Goal: Transaction & Acquisition: Book appointment/travel/reservation

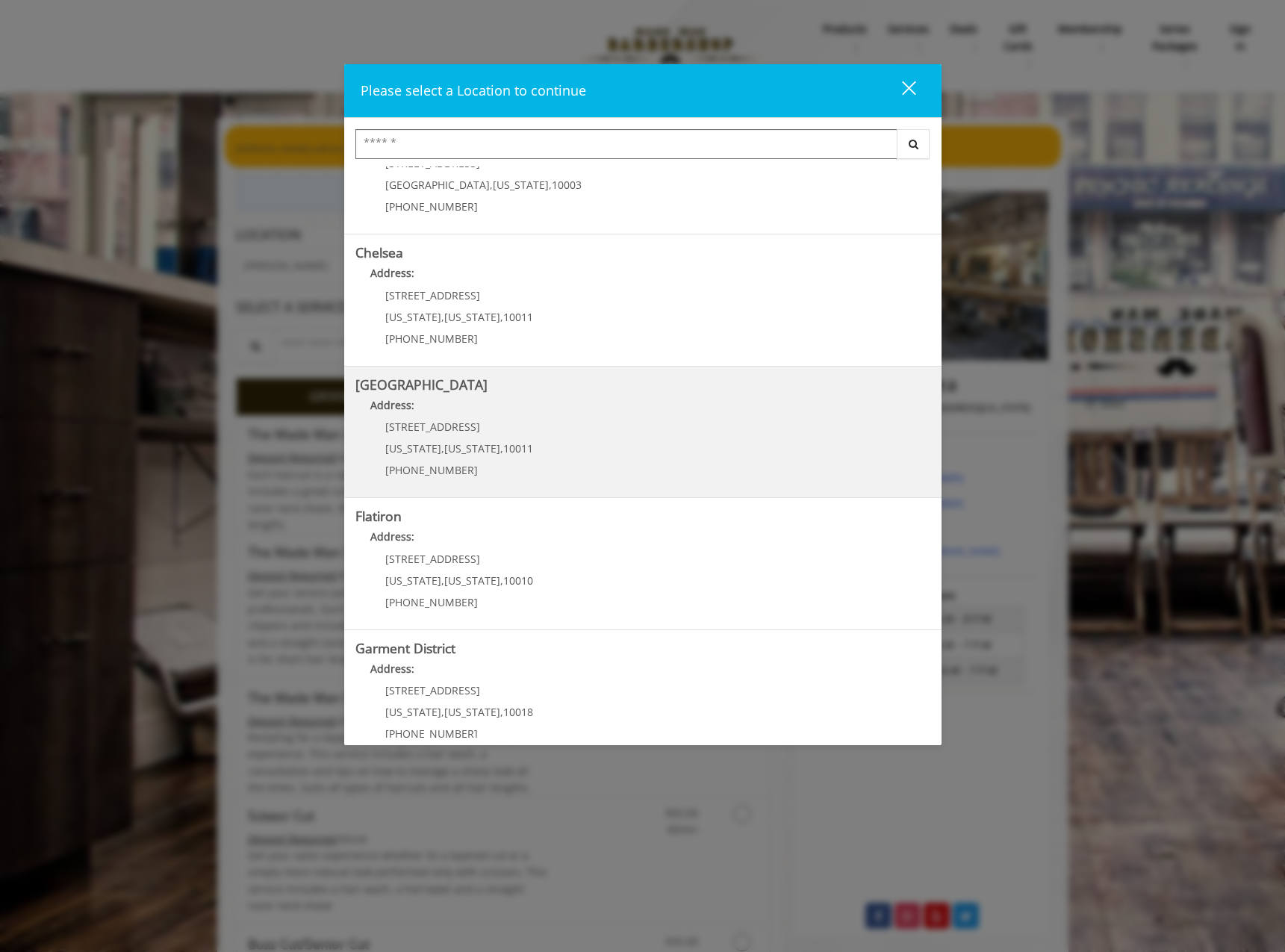
scroll to position [88, 0]
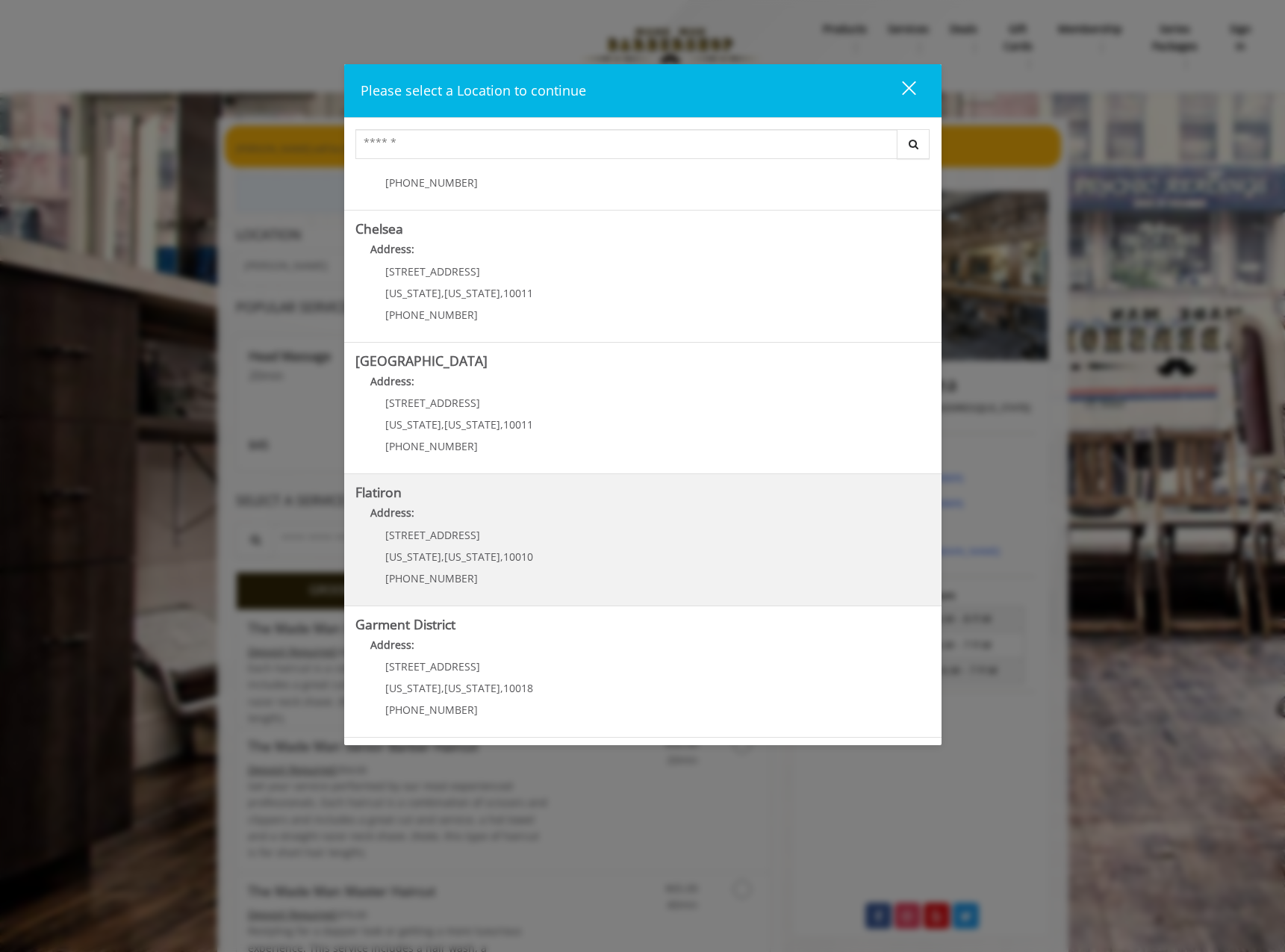
click at [613, 514] on "Address:" at bounding box center [643, 516] width 575 height 24
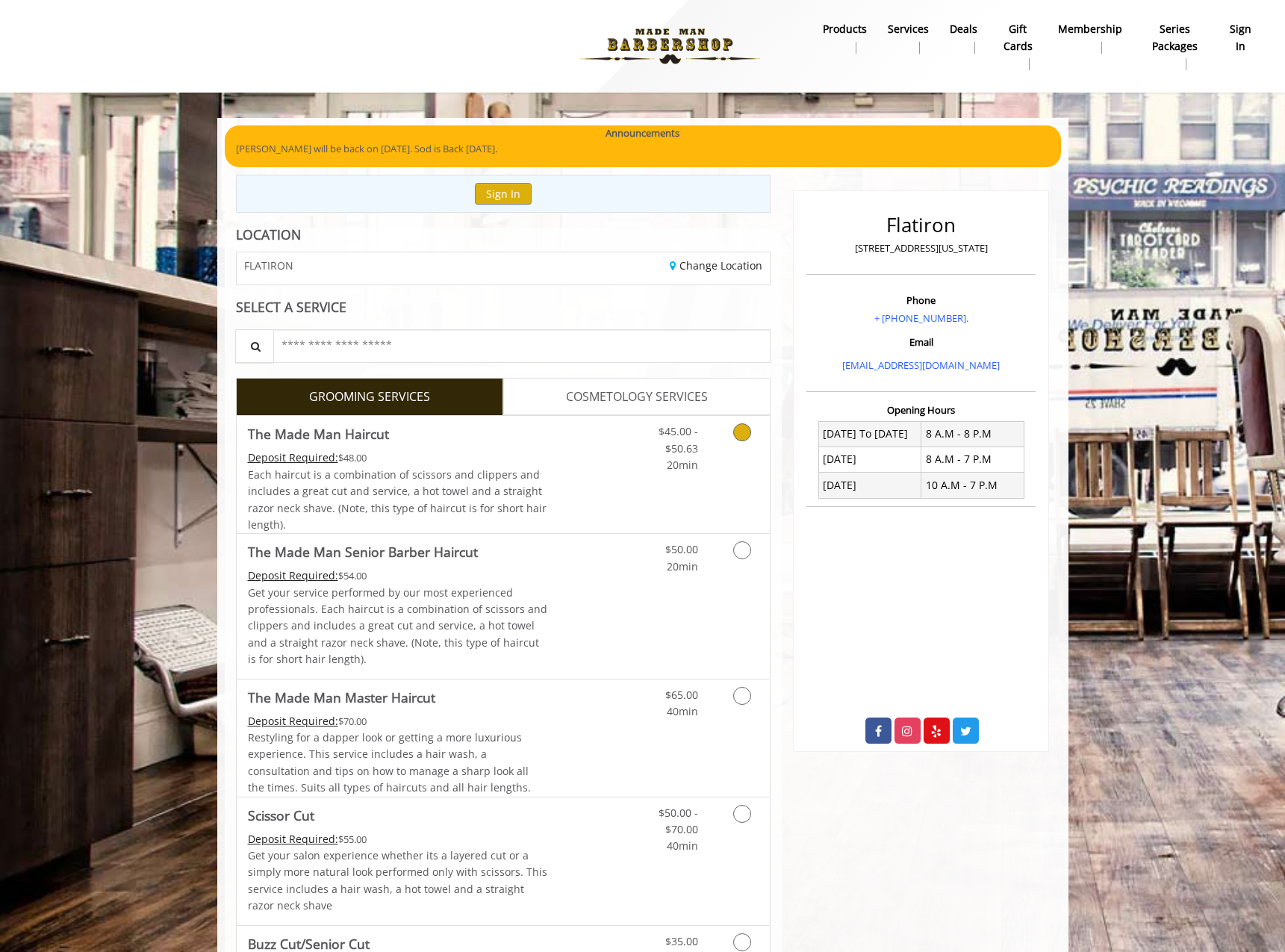
click at [738, 446] on link "Grooming services" at bounding box center [739, 444] width 39 height 57
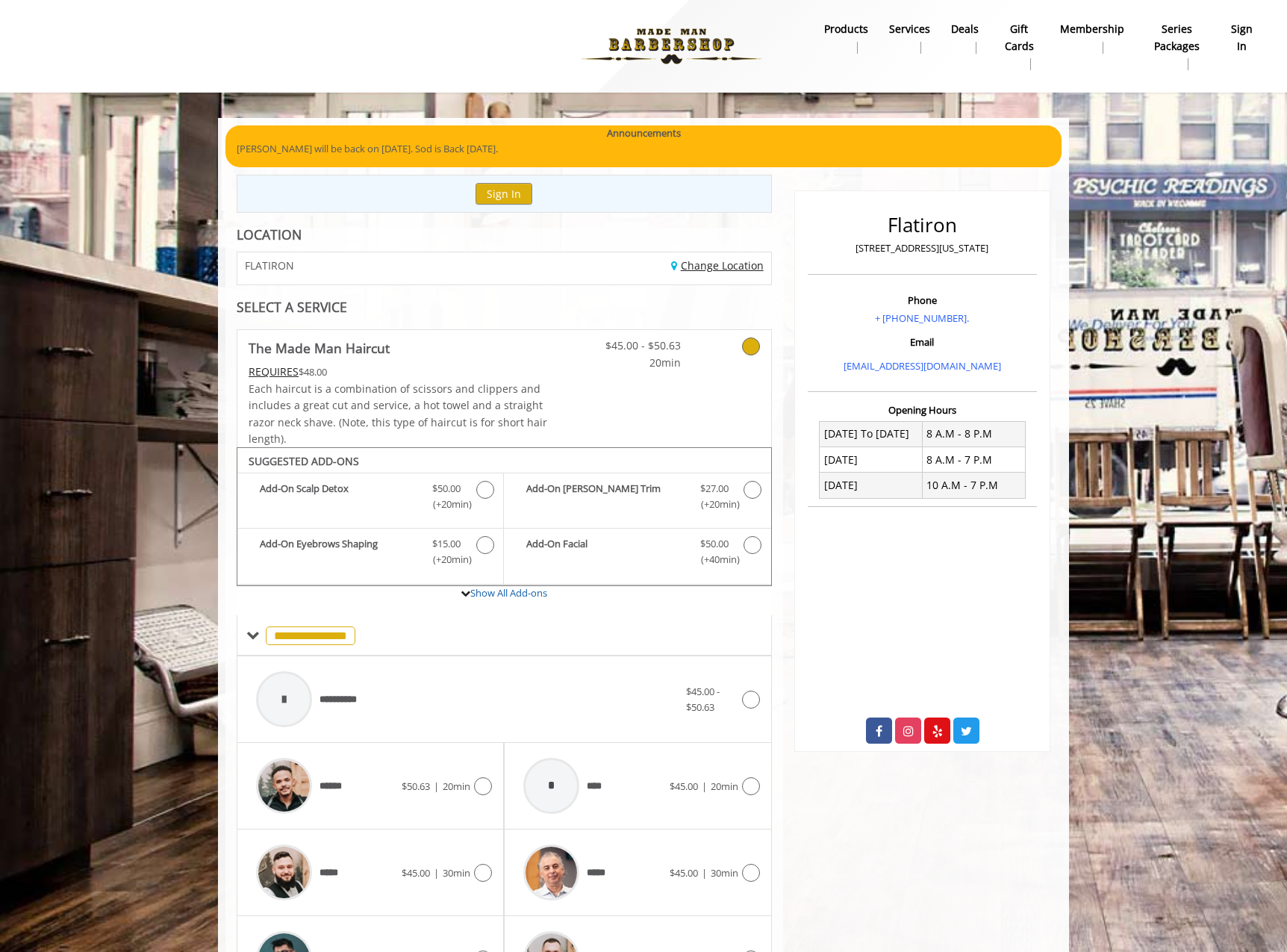
click at [732, 262] on link "Change Location" at bounding box center [718, 266] width 93 height 14
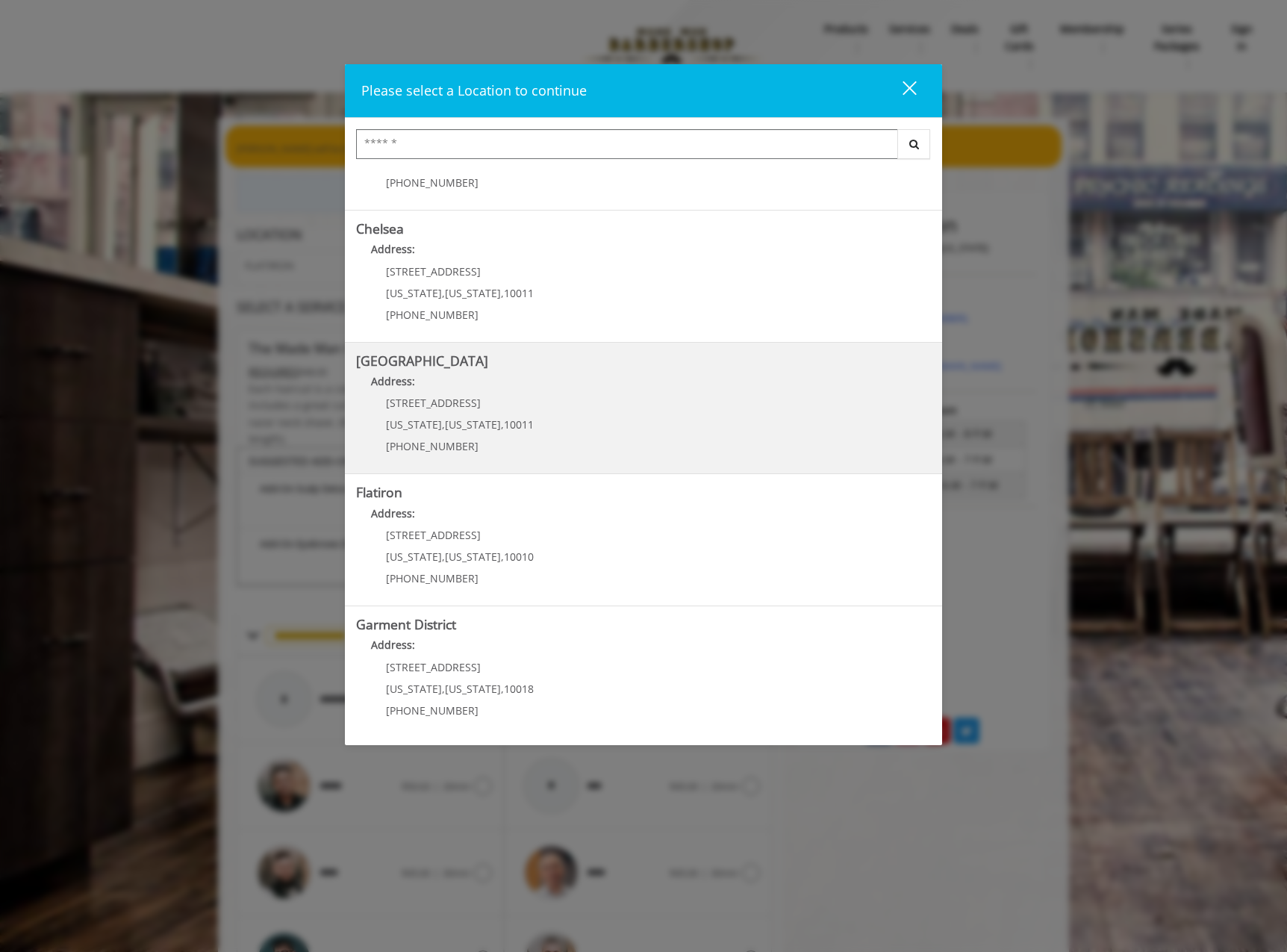
scroll to position [86, 0]
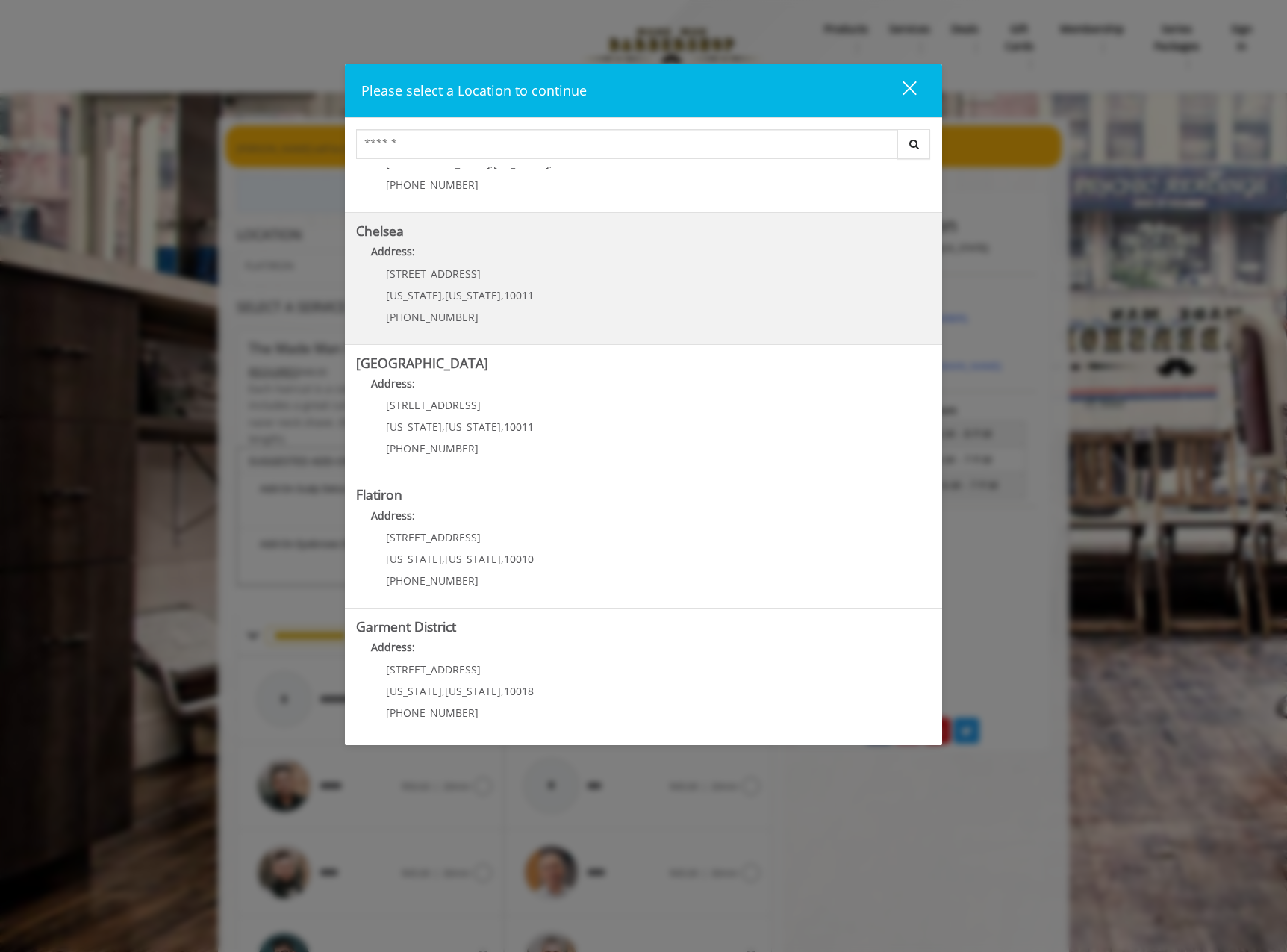
click at [559, 287] on link "Chelsea Address: [STREET_ADDRESS][US_STATE][US_STATE] (917) 639-3902" at bounding box center [644, 278] width 575 height 109
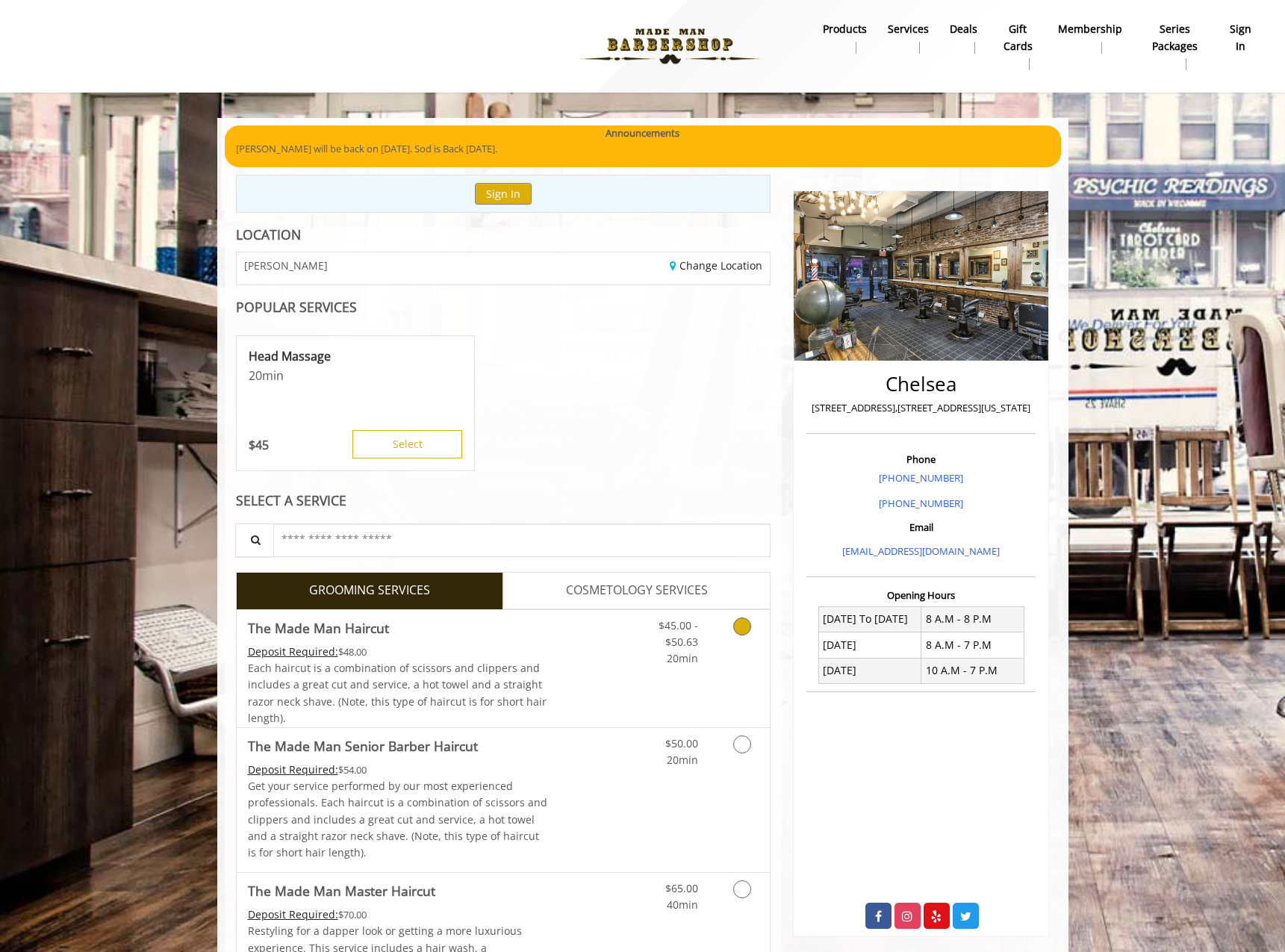
click at [730, 659] on link "Grooming services" at bounding box center [739, 639] width 39 height 57
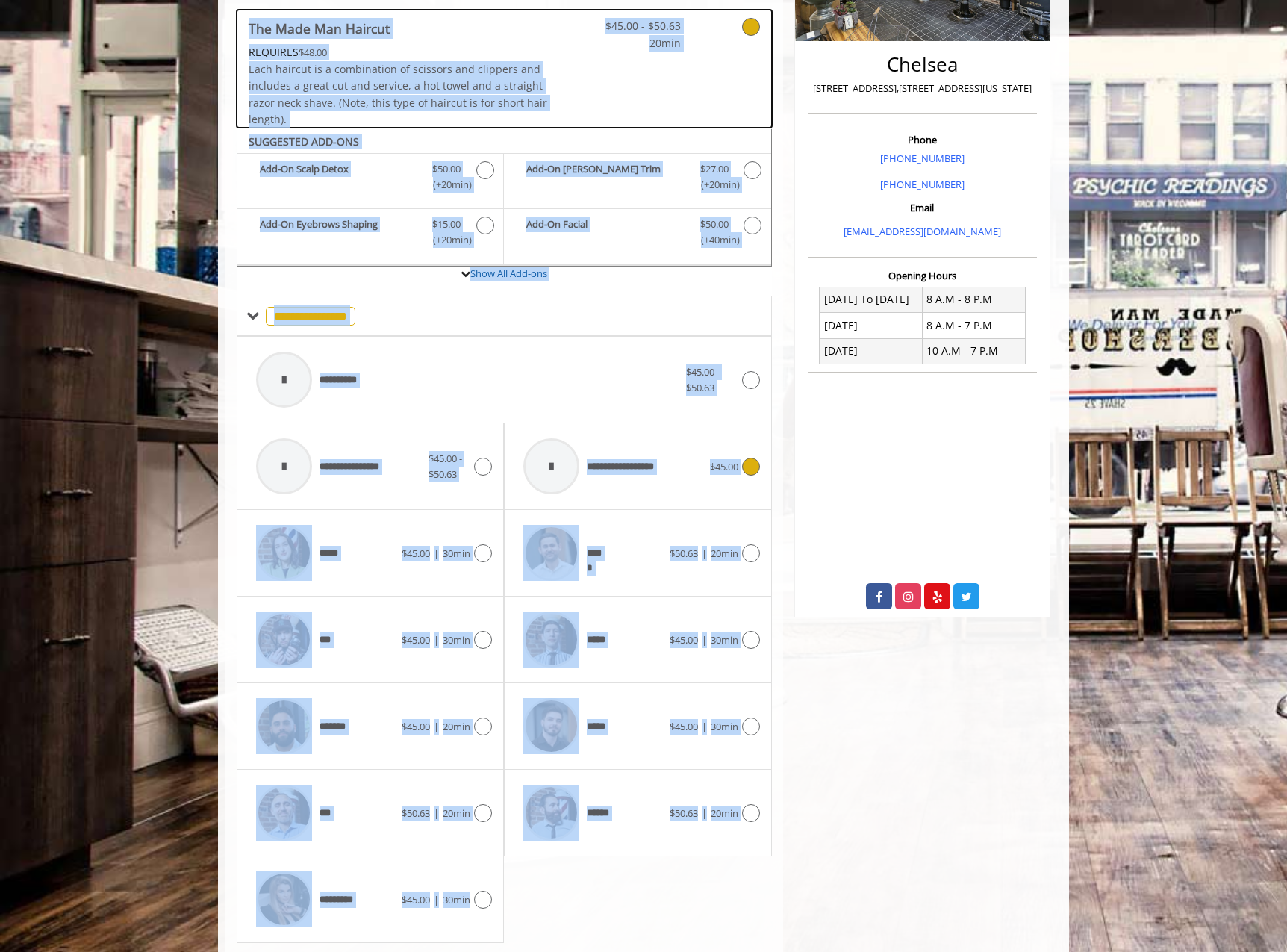
scroll to position [362, 0]
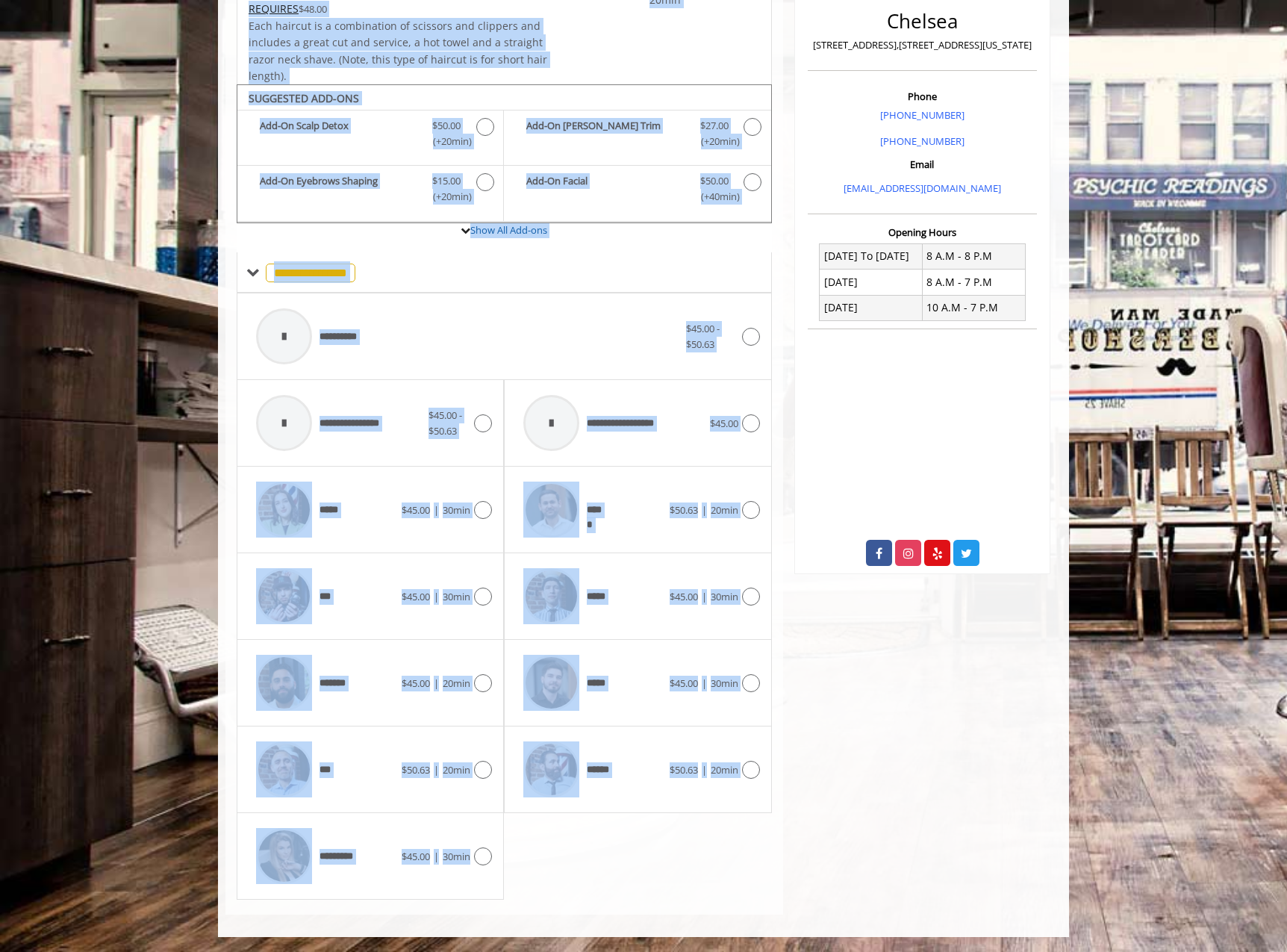
click at [115, 426] on body "**********" at bounding box center [643, 346] width 1287 height 1182
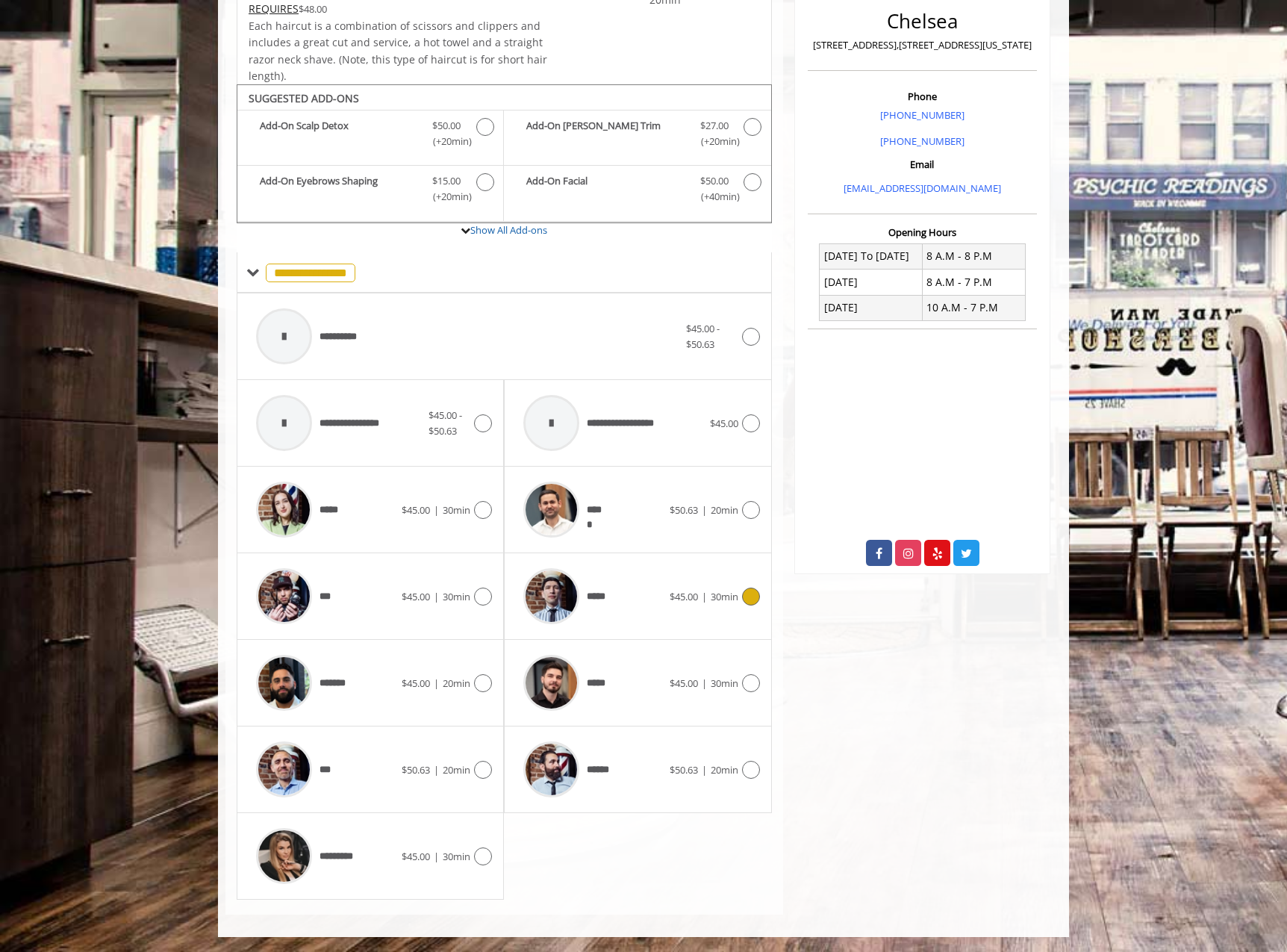
click at [644, 628] on div "*****" at bounding box center [592, 596] width 153 height 71
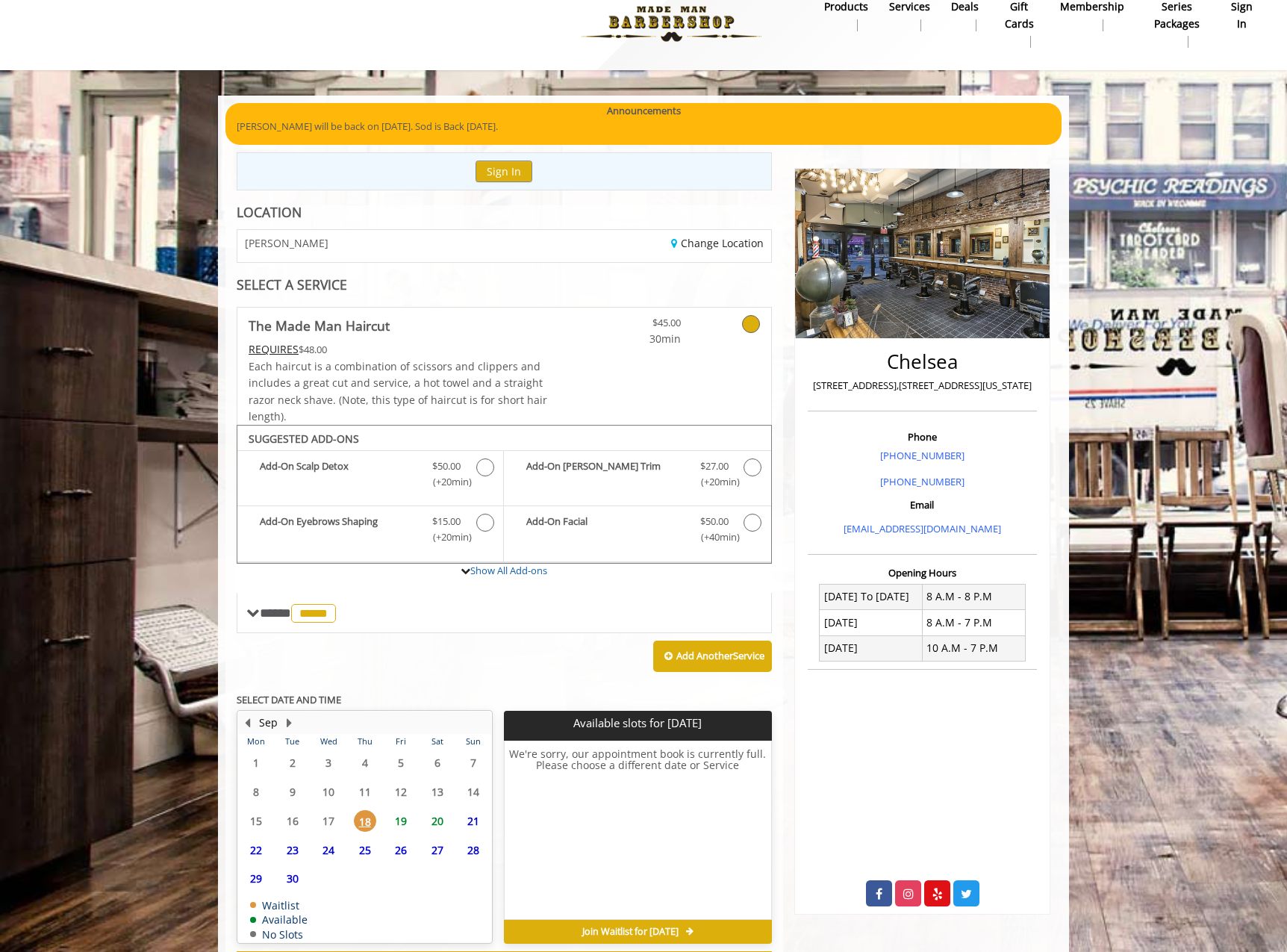
scroll to position [87, 0]
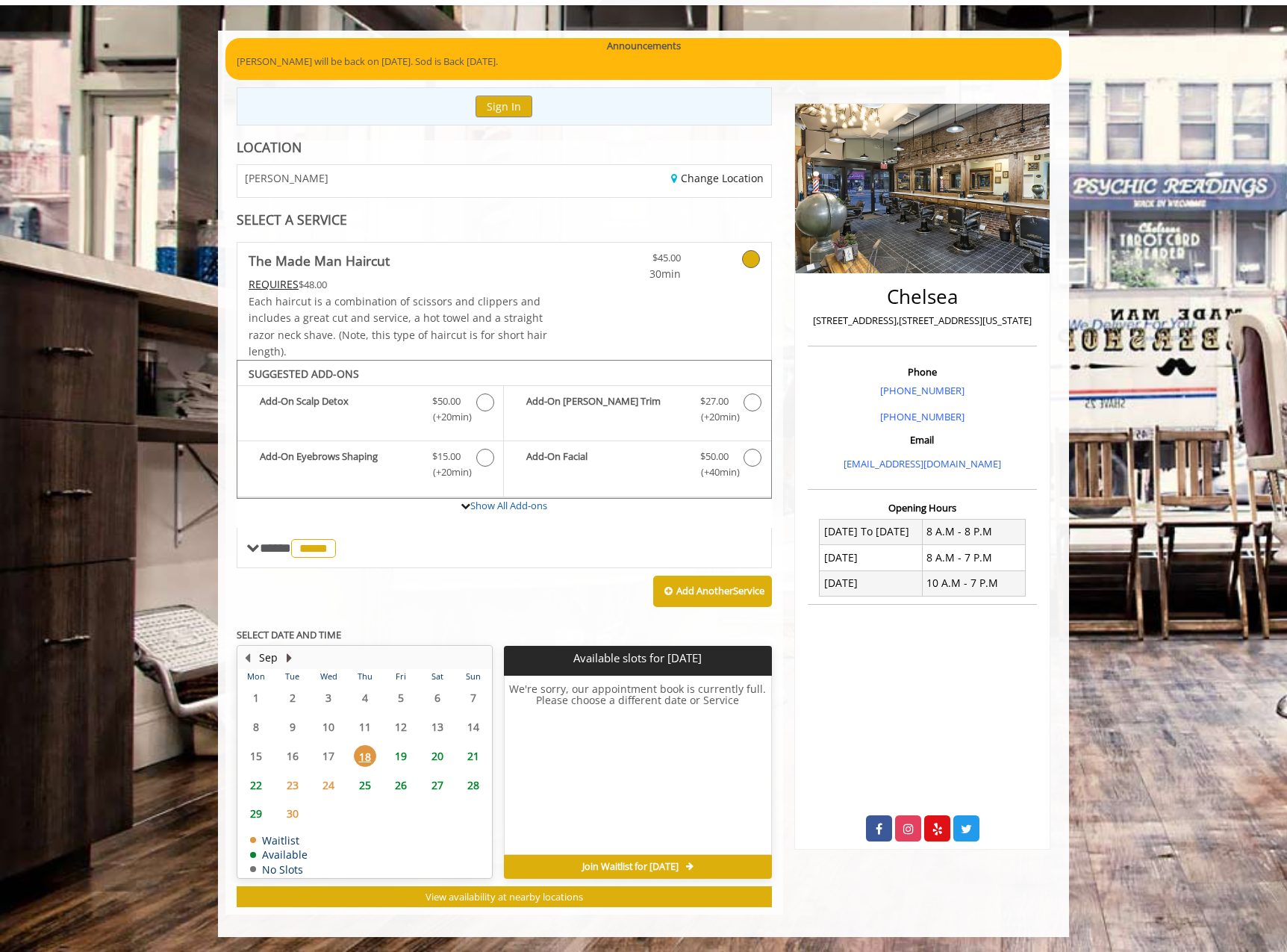
click at [291, 661] on button "Next Month" at bounding box center [288, 658] width 12 height 17
click at [247, 660] on button "Previous Month" at bounding box center [247, 658] width 12 height 17
click at [470, 785] on span "28" at bounding box center [473, 785] width 23 height 22
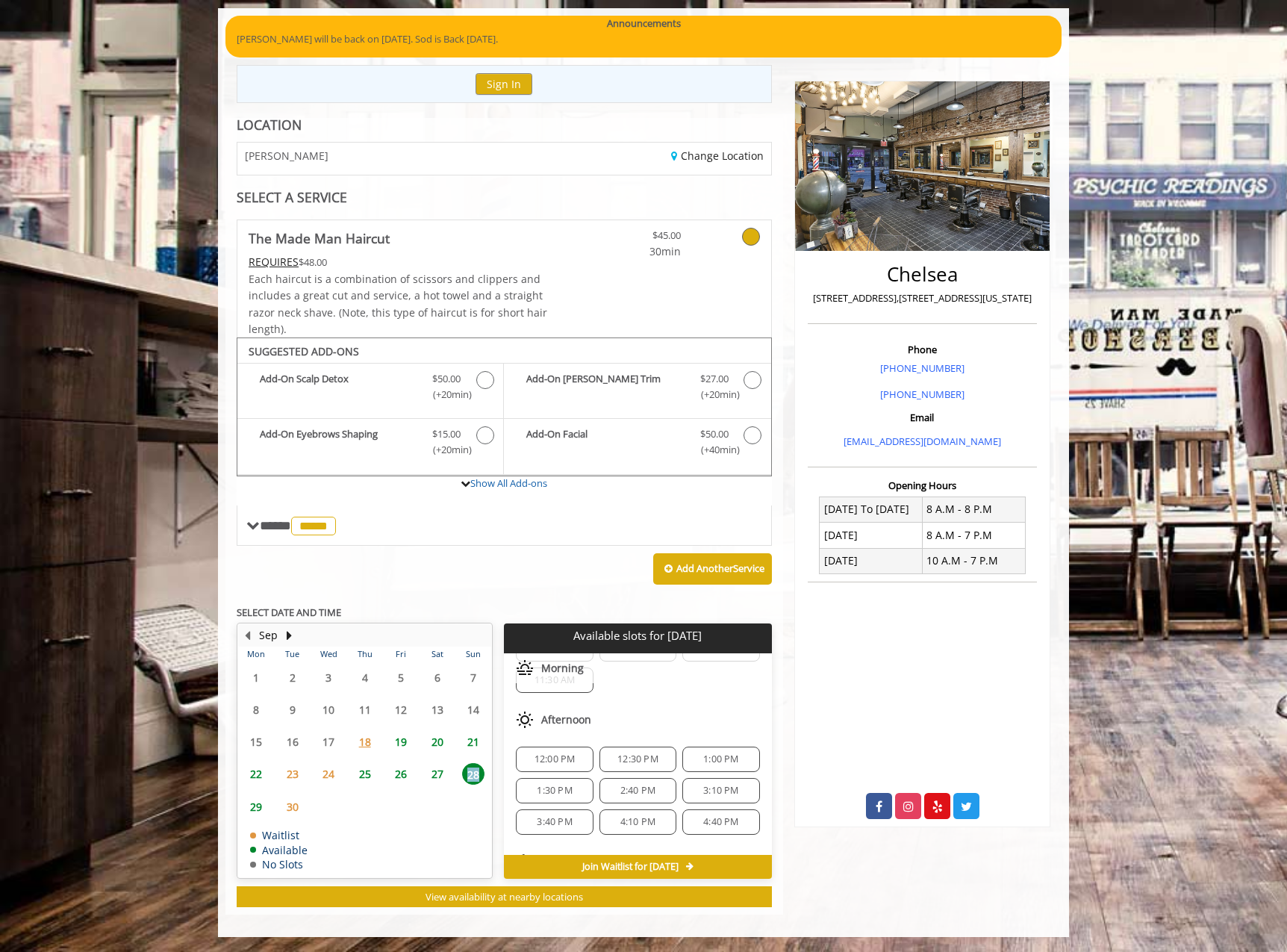
scroll to position [0, 0]
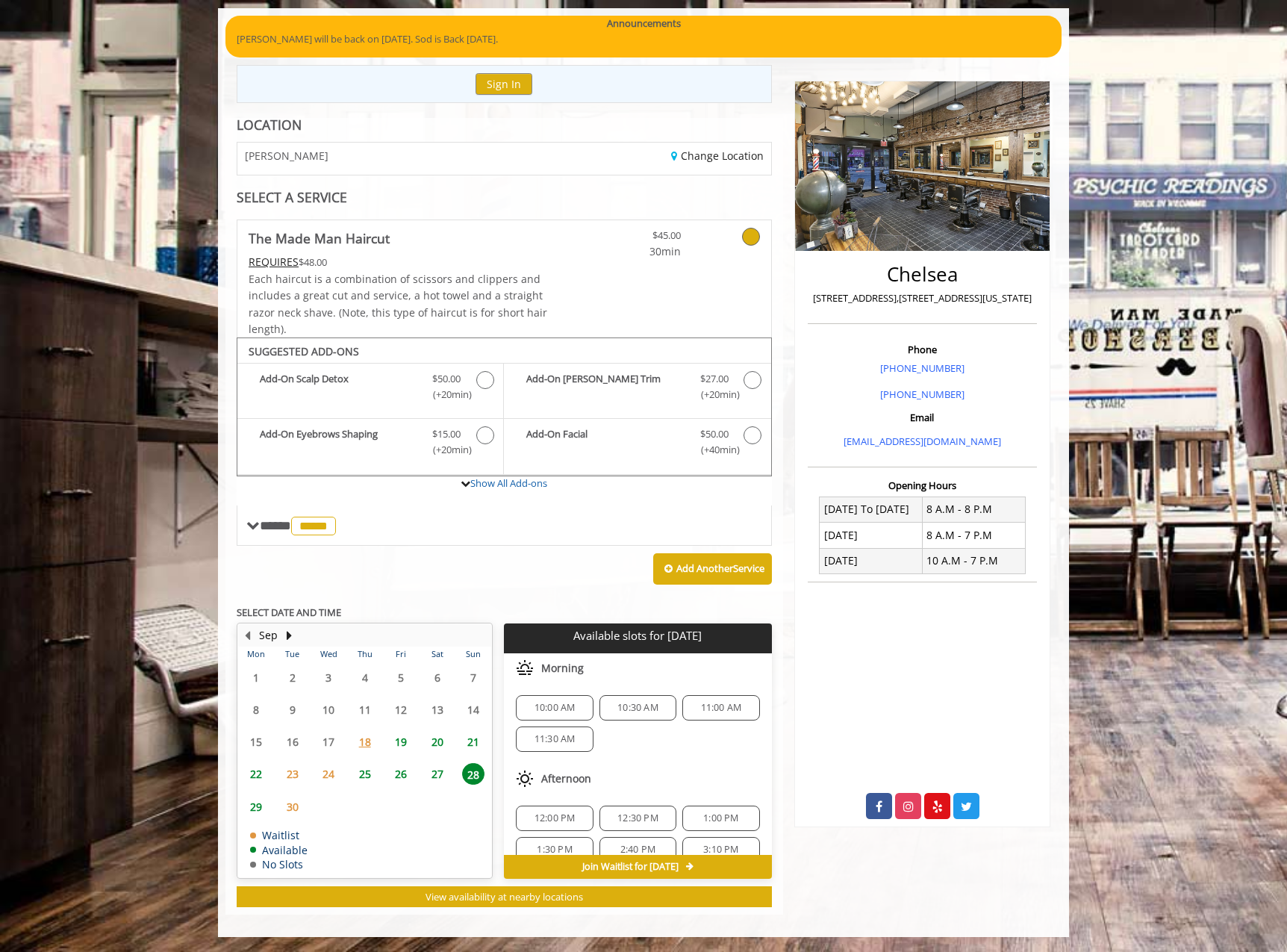
click at [654, 756] on div "10:00 AM 10:30 AM 11:00 AM 11:30 AM" at bounding box center [637, 724] width 268 height 81
click at [701, 808] on div "1:00 PM" at bounding box center [721, 819] width 77 height 26
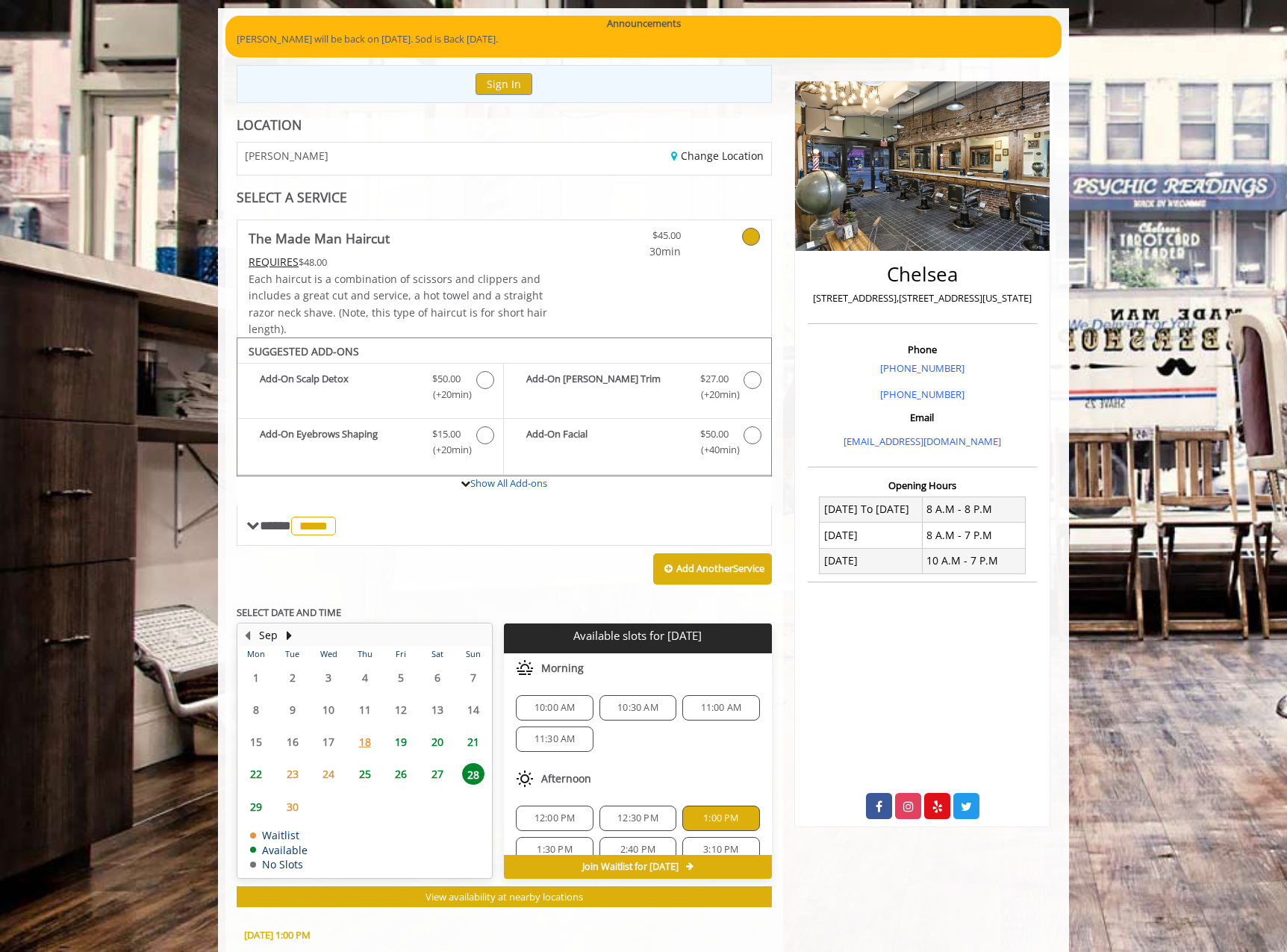
scroll to position [380, 0]
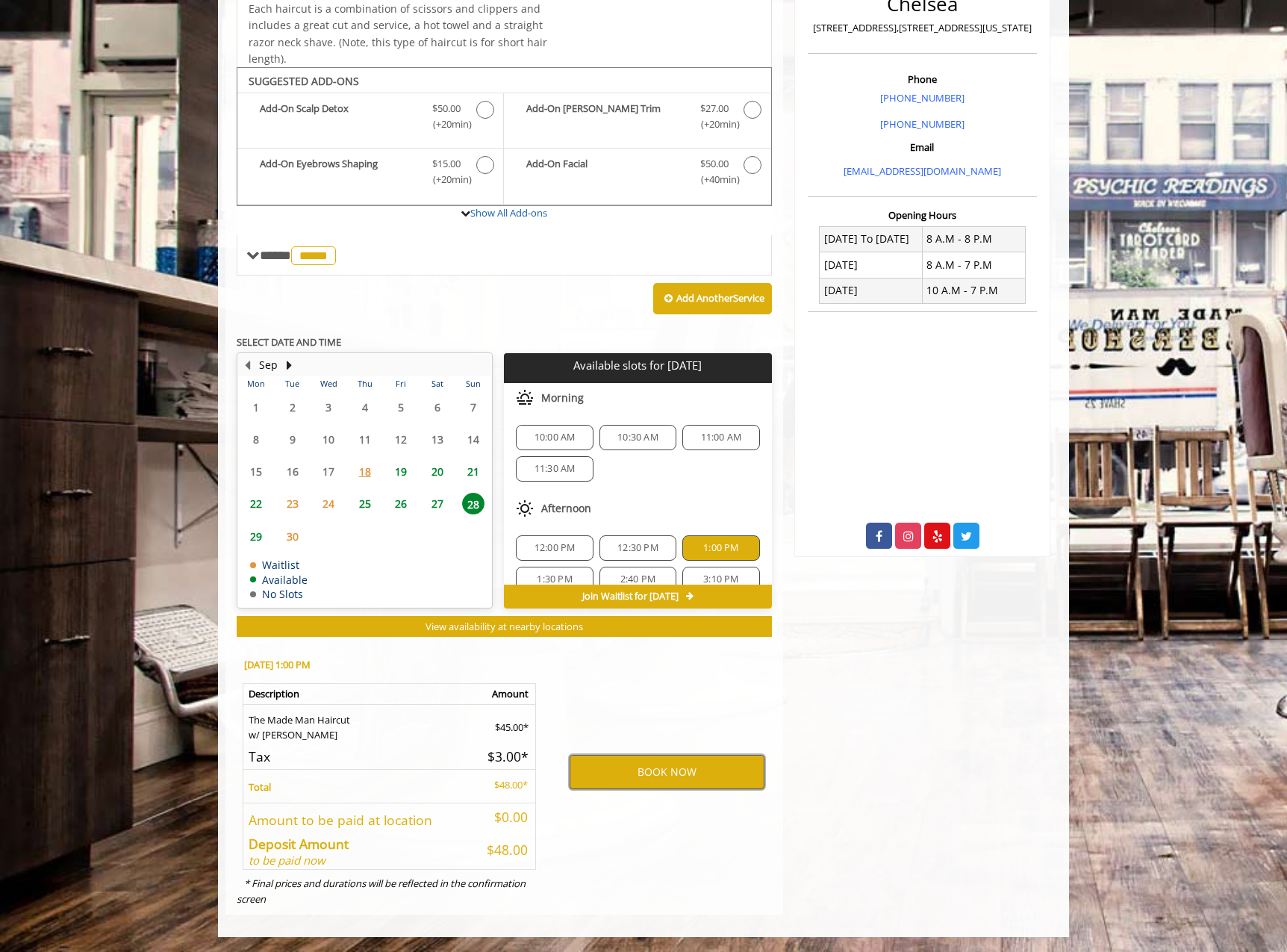
click at [603, 776] on button "BOOK NOW" at bounding box center [667, 771] width 195 height 35
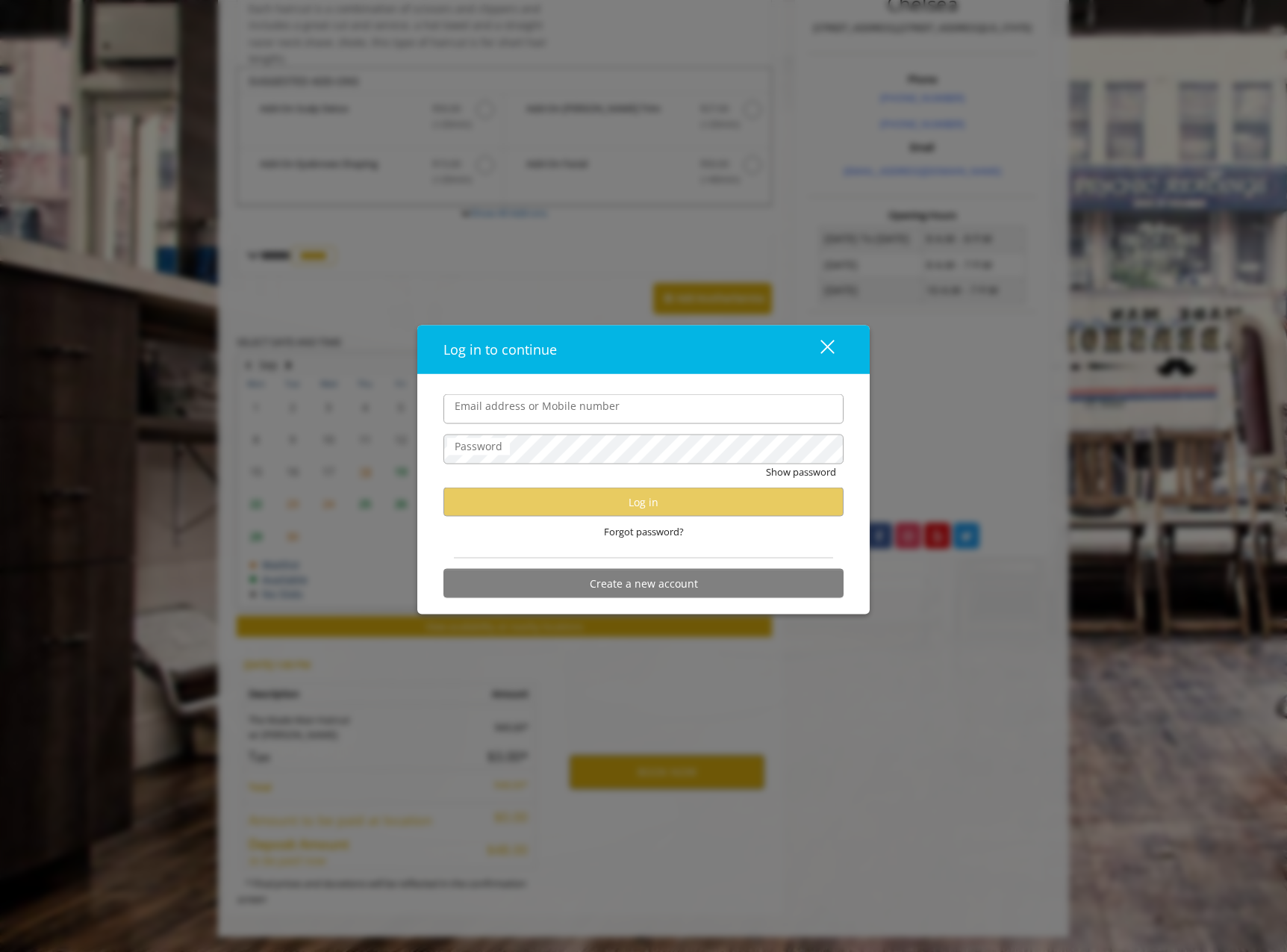
click at [479, 447] on label "Password" at bounding box center [478, 446] width 62 height 17
click at [630, 411] on input "Email address or Mobile number" at bounding box center [643, 409] width 400 height 30
paste input "**********"
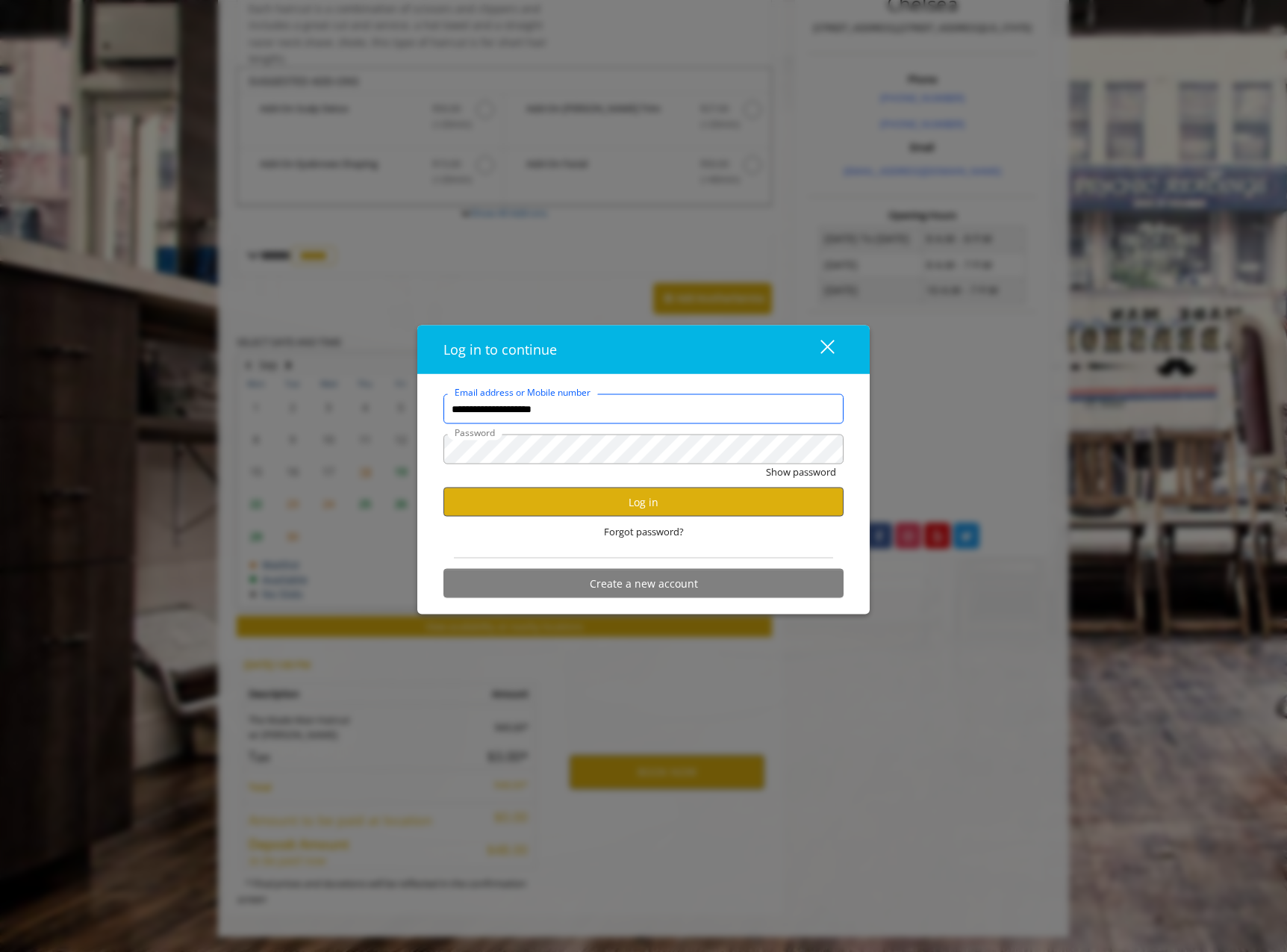
type input "**********"
click at [529, 490] on button "Log in" at bounding box center [643, 502] width 400 height 29
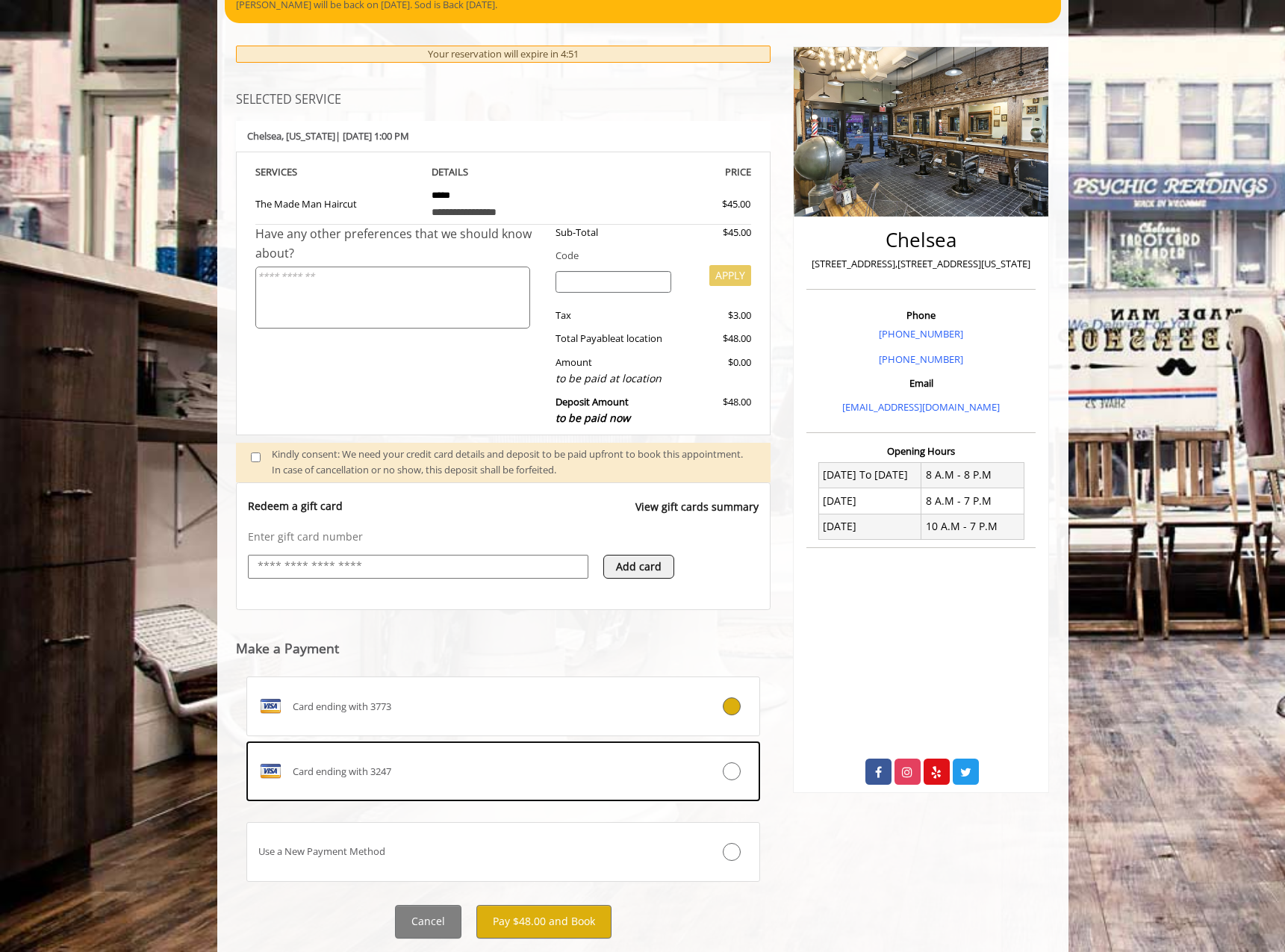
scroll to position [150, 0]
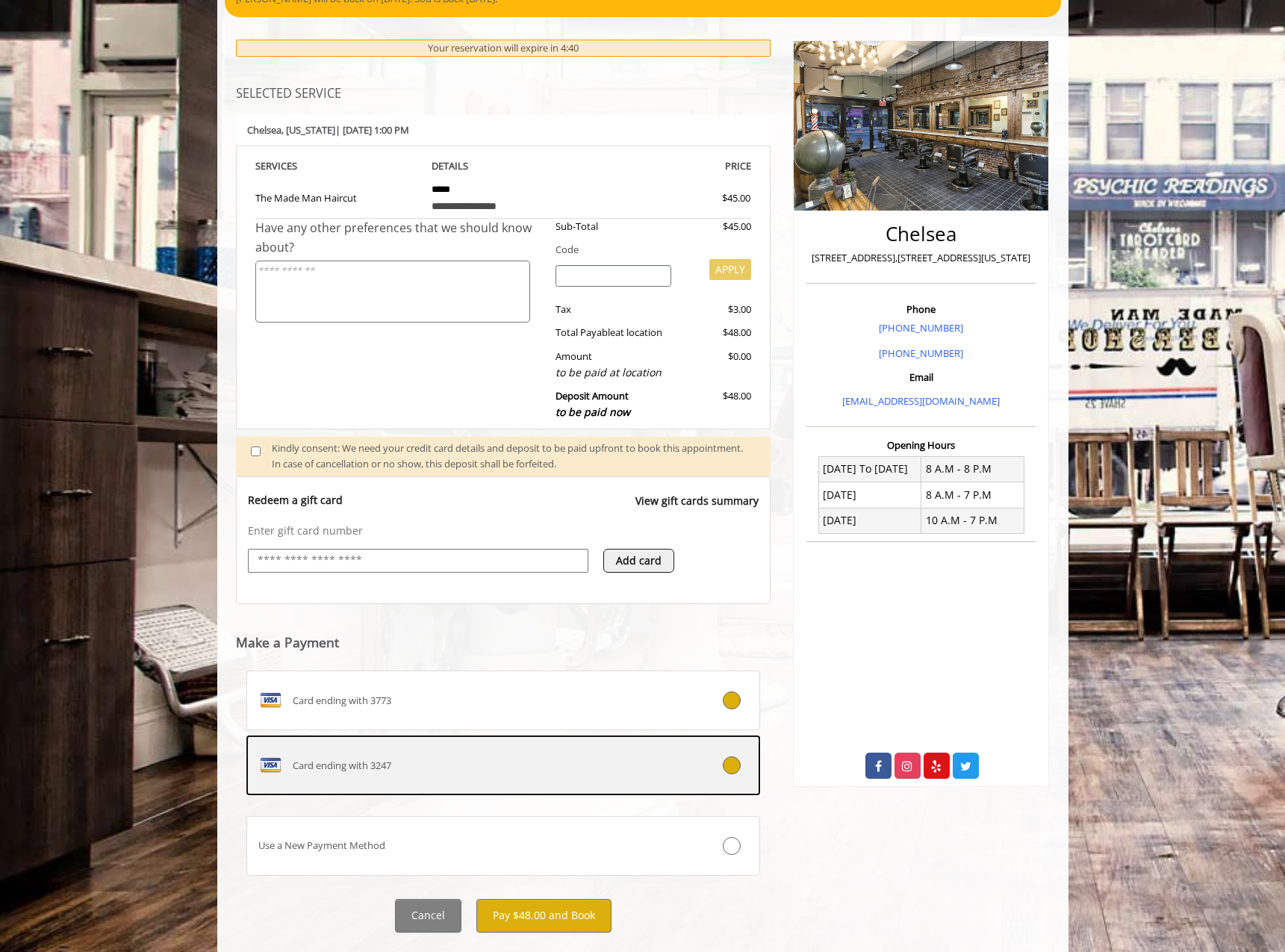
click at [655, 773] on div "Card ending with 3247" at bounding box center [460, 765] width 427 height 24
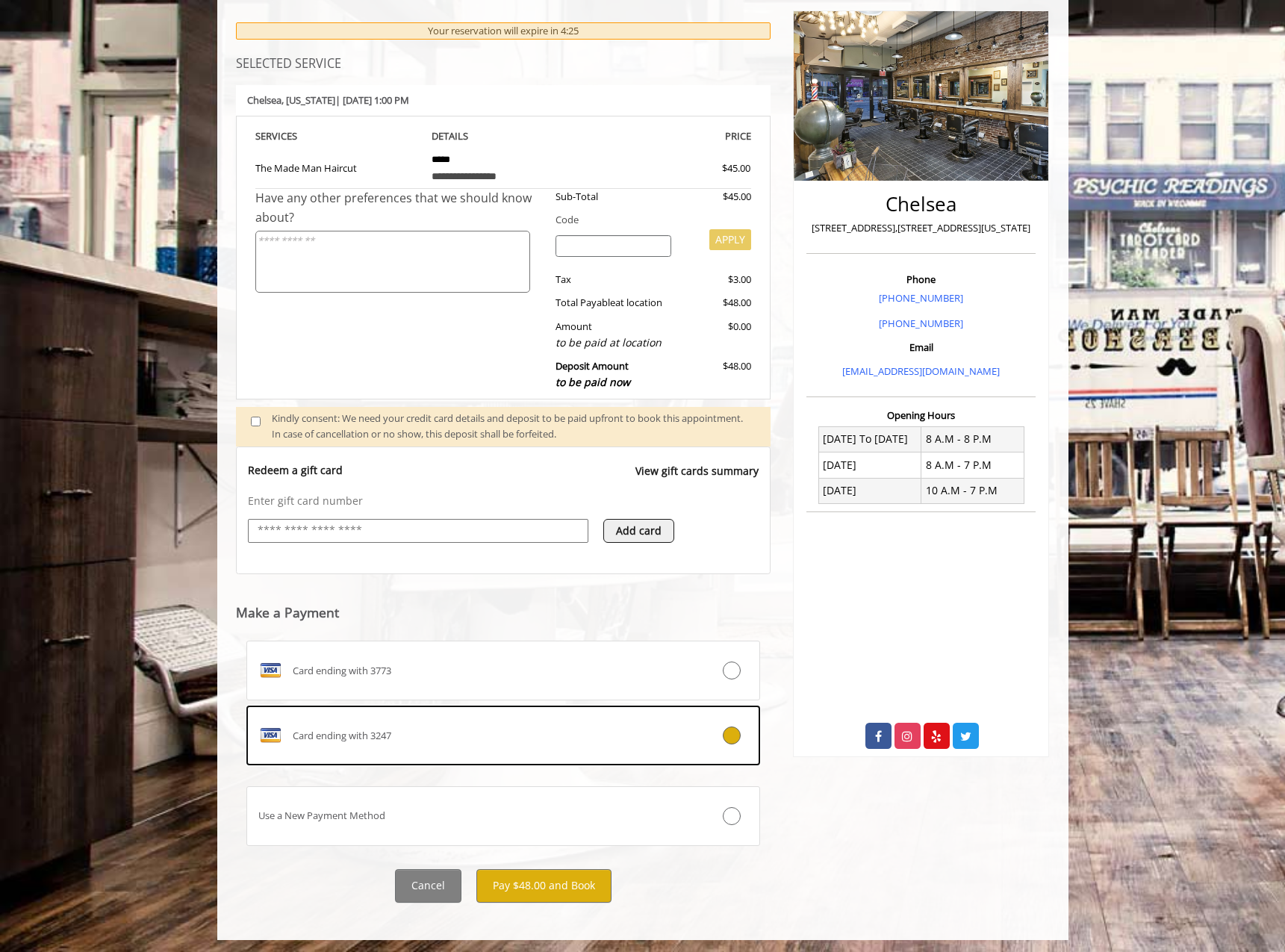
scroll to position [183, 0]
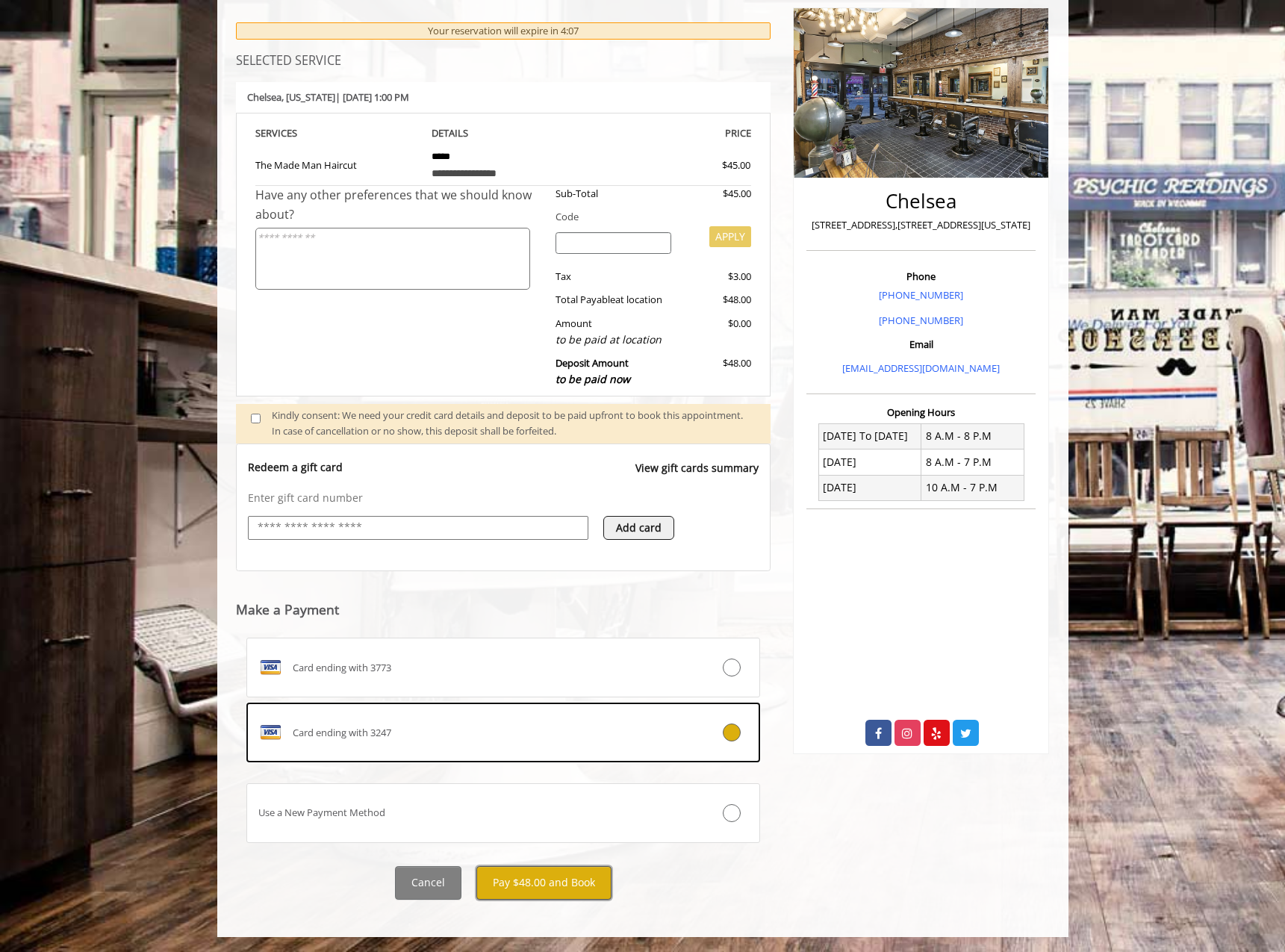
click at [533, 881] on button "Pay $48.00 and Book" at bounding box center [543, 883] width 135 height 34
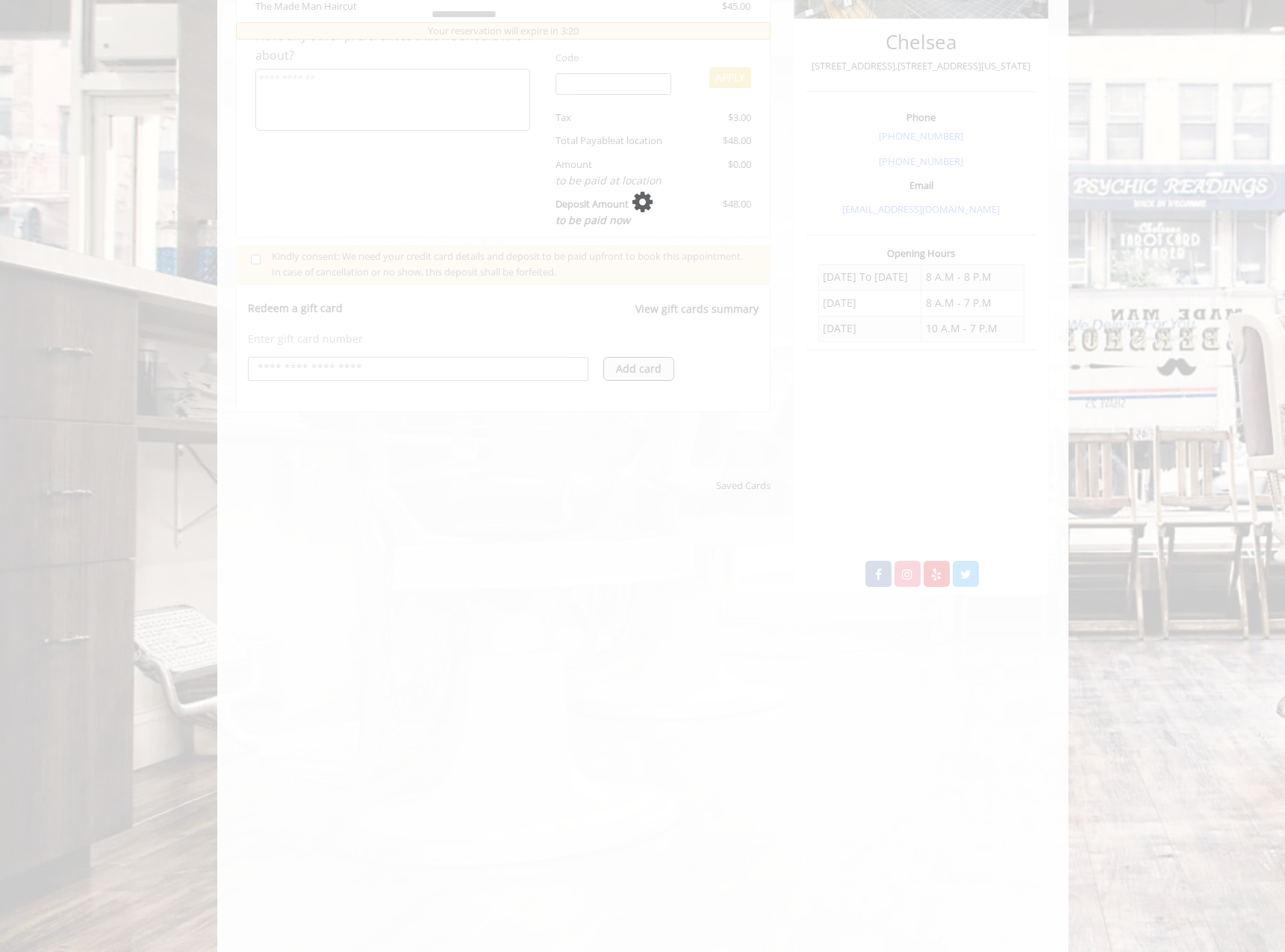
scroll to position [341, 0]
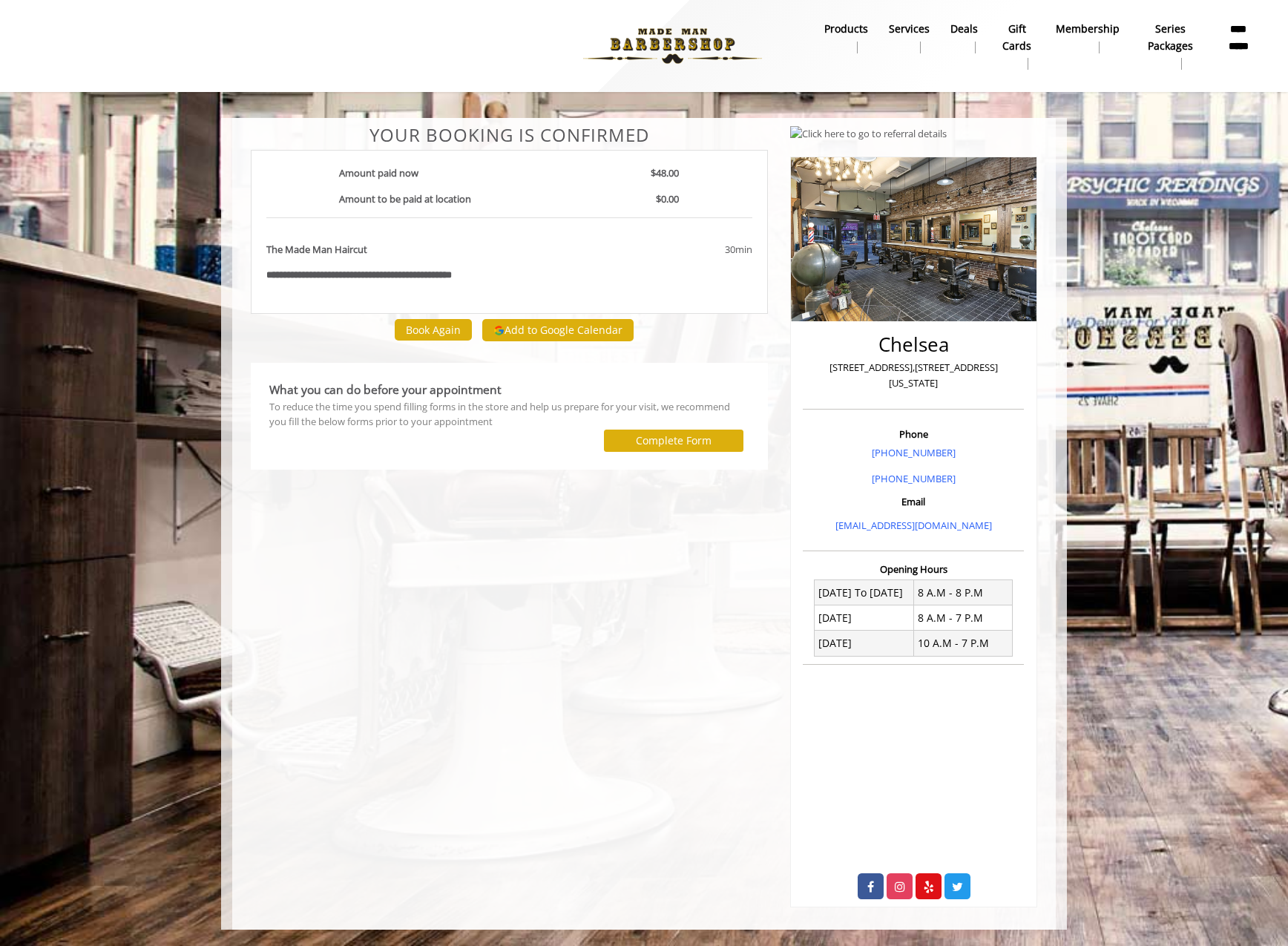
drag, startPoint x: 200, startPoint y: 210, endPoint x: 181, endPoint y: 212, distance: 19.1
click at [199, 210] on body "**********" at bounding box center [644, 523] width 1288 height 812
